Goal: Navigation & Orientation: Find specific page/section

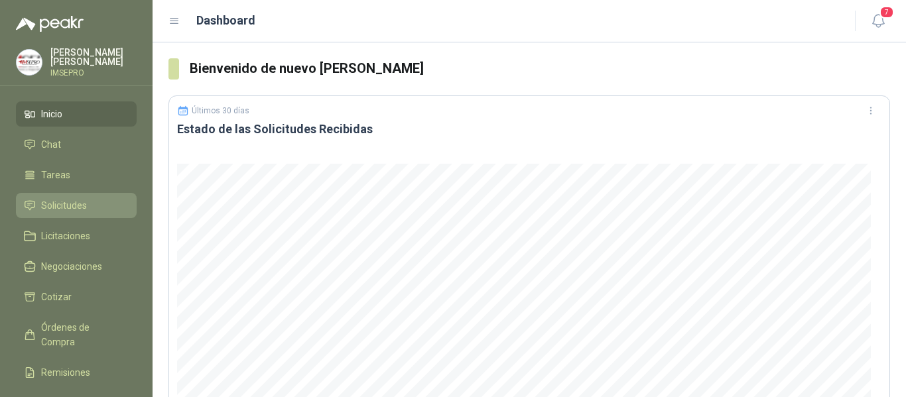
click at [74, 200] on span "Solicitudes" at bounding box center [64, 205] width 46 height 15
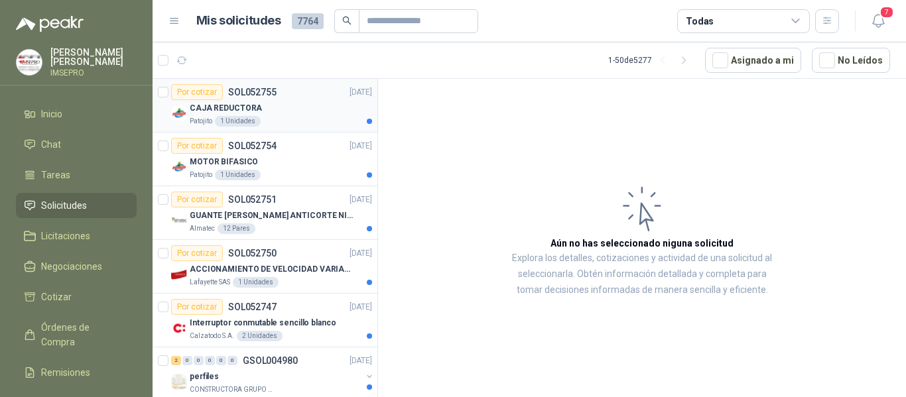
click at [309, 111] on div "CAJA REDUCTORA" at bounding box center [281, 108] width 182 height 16
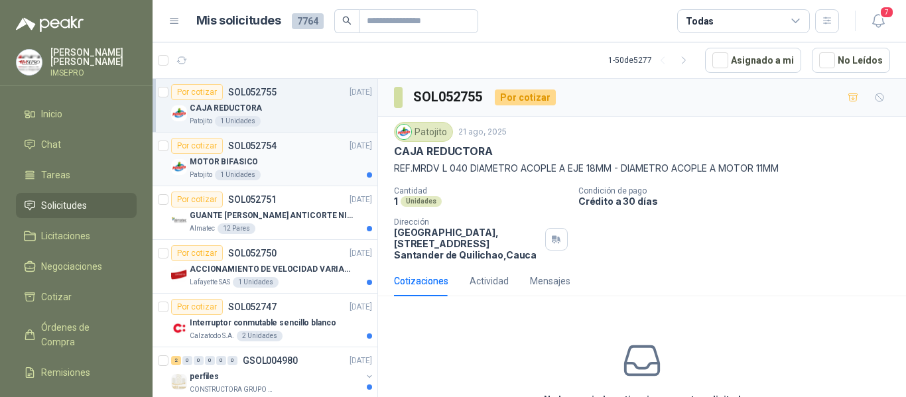
click at [287, 161] on div "MOTOR BIFASICO" at bounding box center [281, 162] width 182 height 16
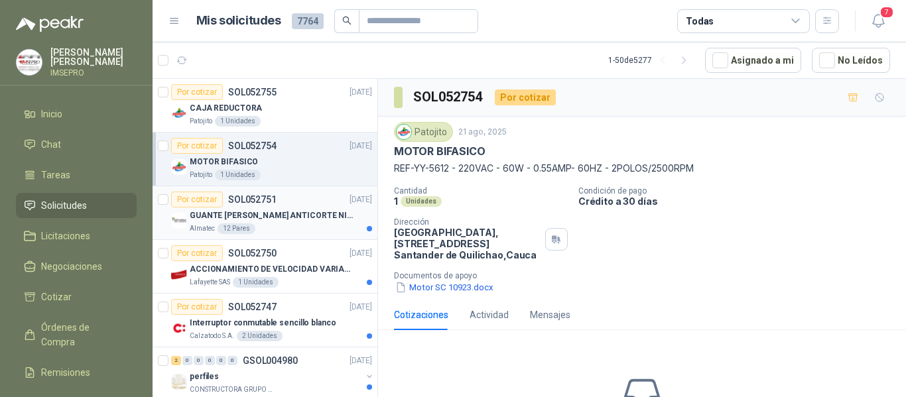
scroll to position [66, 0]
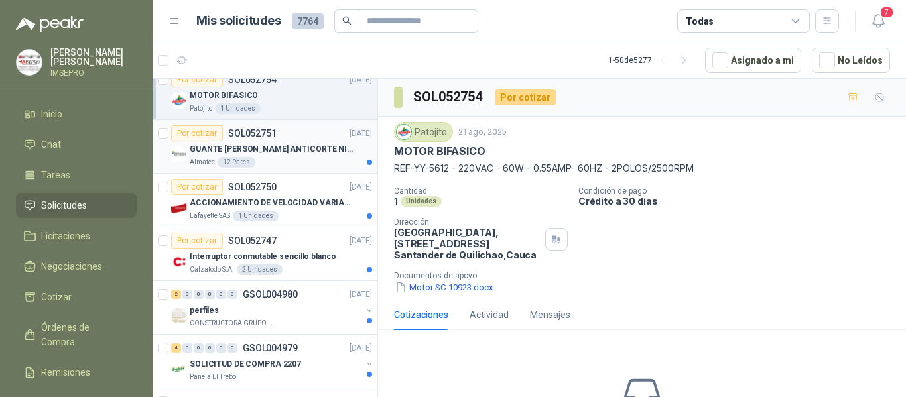
click at [283, 145] on p "GUANTE [PERSON_NAME] ANTICORTE NIV 5 TALLA L" at bounding box center [272, 149] width 165 height 13
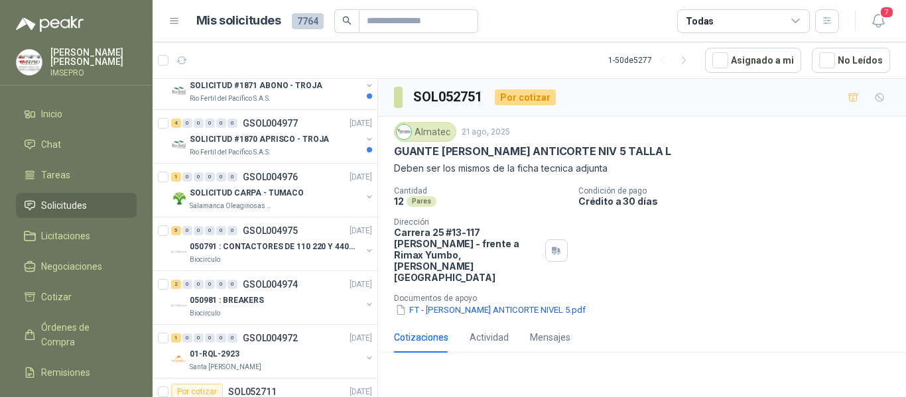
scroll to position [398, 0]
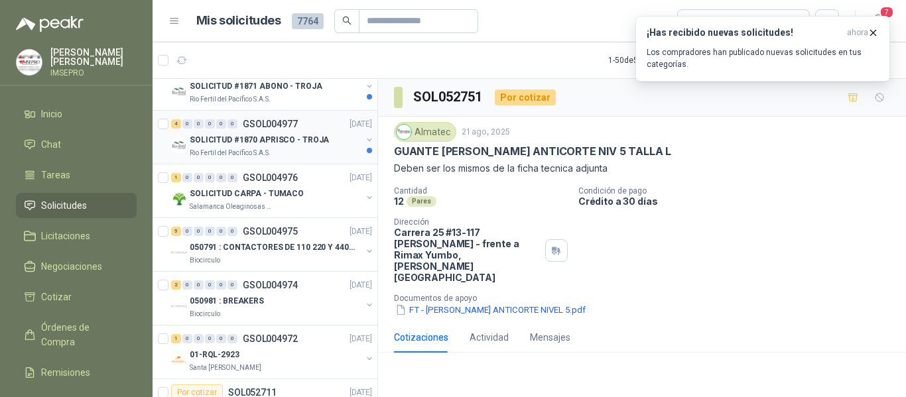
click at [283, 134] on p "SOLICITUD #1870 APRISCO - TROJA" at bounding box center [259, 140] width 139 height 13
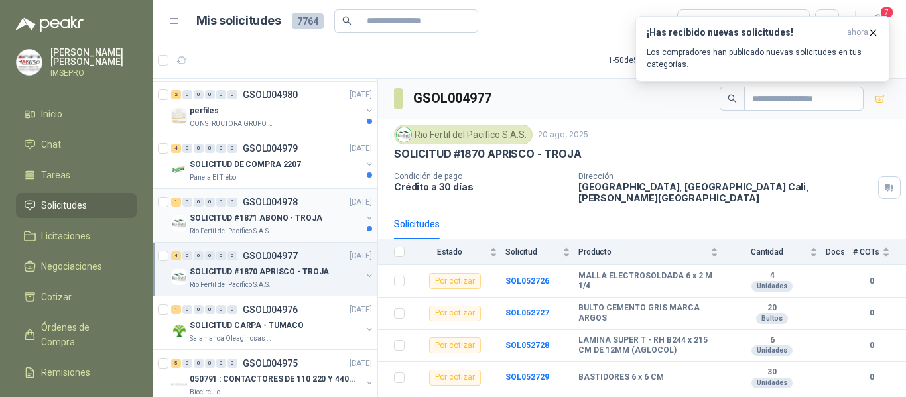
scroll to position [265, 0]
click at [298, 233] on div "Rio Fertil del Pacífico S.A.S." at bounding box center [276, 232] width 172 height 11
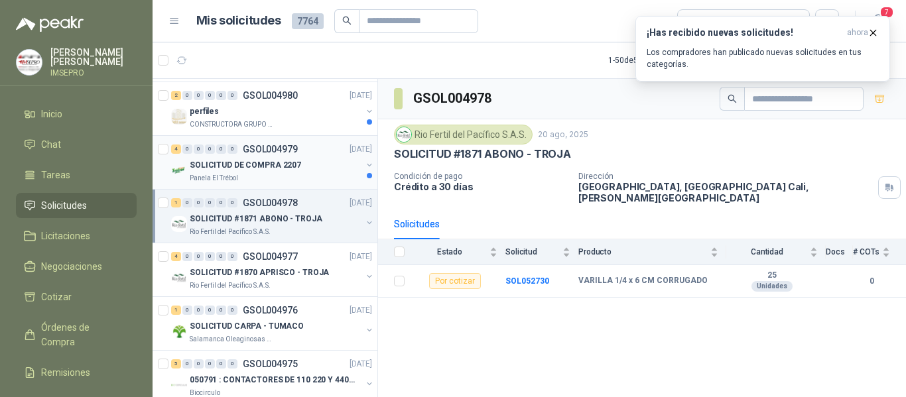
click at [285, 172] on div "SOLICITUD DE COMPRA 2207" at bounding box center [276, 165] width 172 height 16
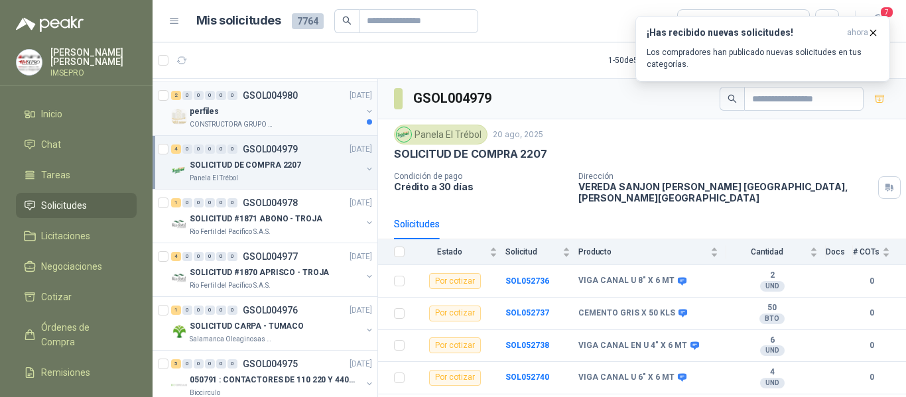
click at [274, 125] on div "CONSTRUCTORA GRUPO FIP" at bounding box center [276, 124] width 172 height 11
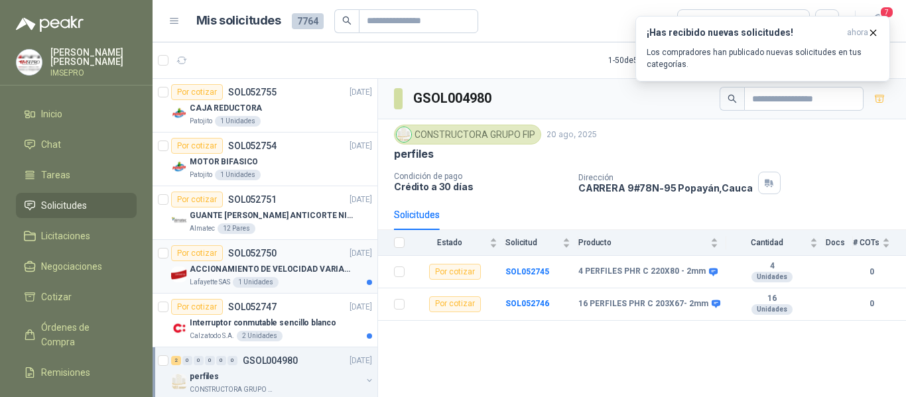
click at [296, 279] on div "Lafayette SAS 1 Unidades" at bounding box center [281, 282] width 182 height 11
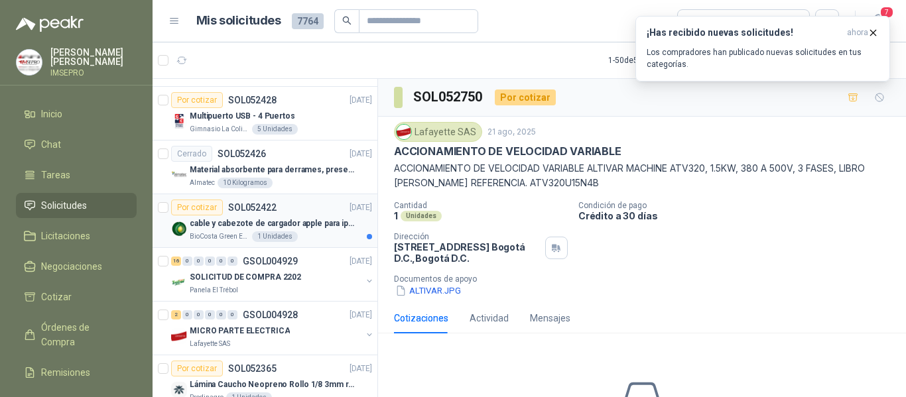
scroll to position [2189, 0]
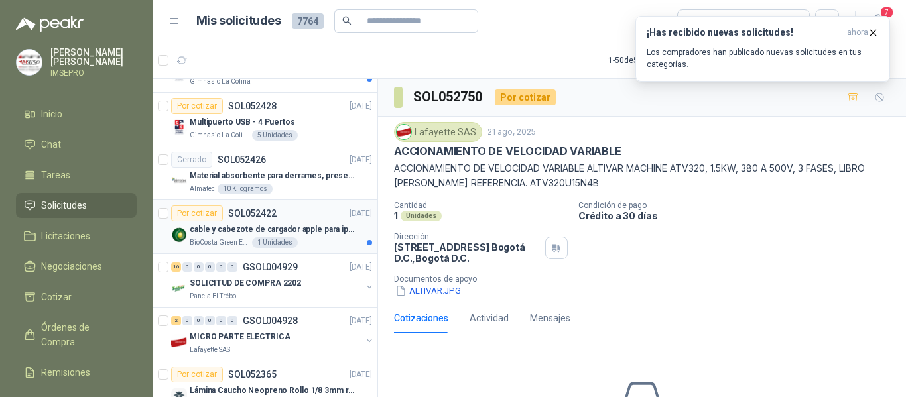
click at [320, 232] on p "cable y cabezote de cargador apple para iphone" at bounding box center [272, 230] width 165 height 13
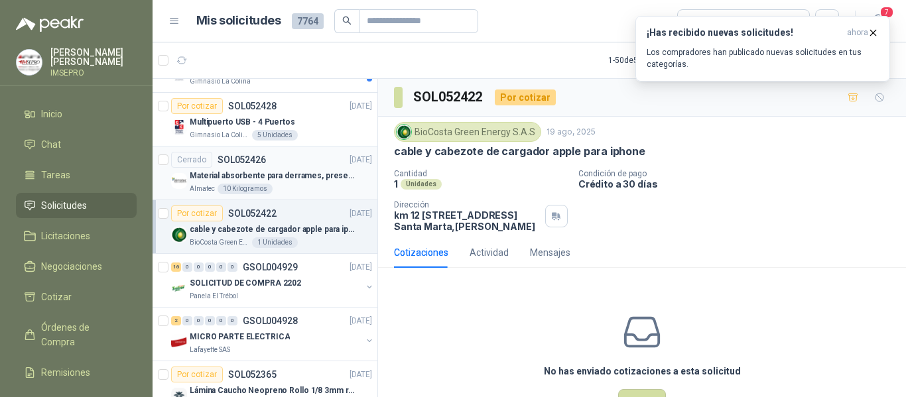
click at [289, 180] on p "Material absorbente para derrames, presentación por kg" at bounding box center [272, 176] width 165 height 13
